Goal: Navigation & Orientation: Go to known website

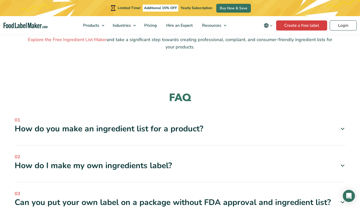
scroll to position [502, 0]
